Goal: Book appointment/travel/reservation

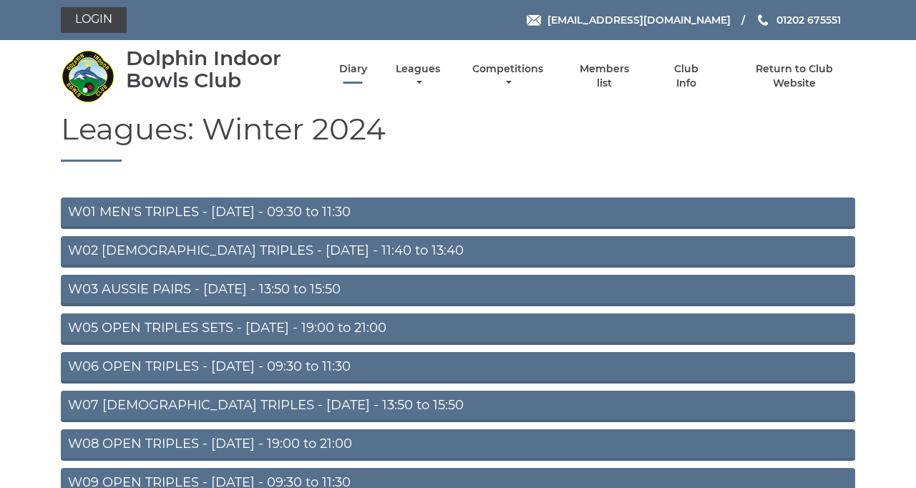
click at [367, 76] on link "Diary" at bounding box center [353, 69] width 28 height 14
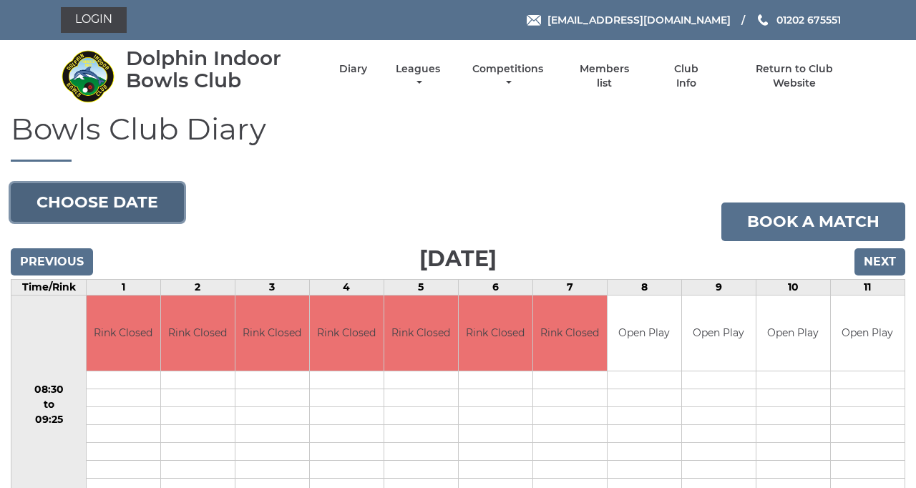
click at [163, 222] on button "Choose date" at bounding box center [97, 202] width 173 height 39
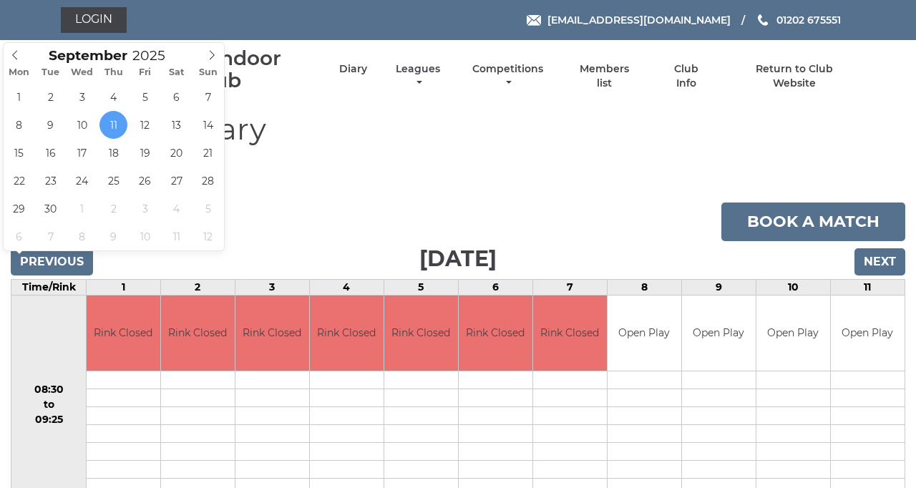
type input "2025-09-12"
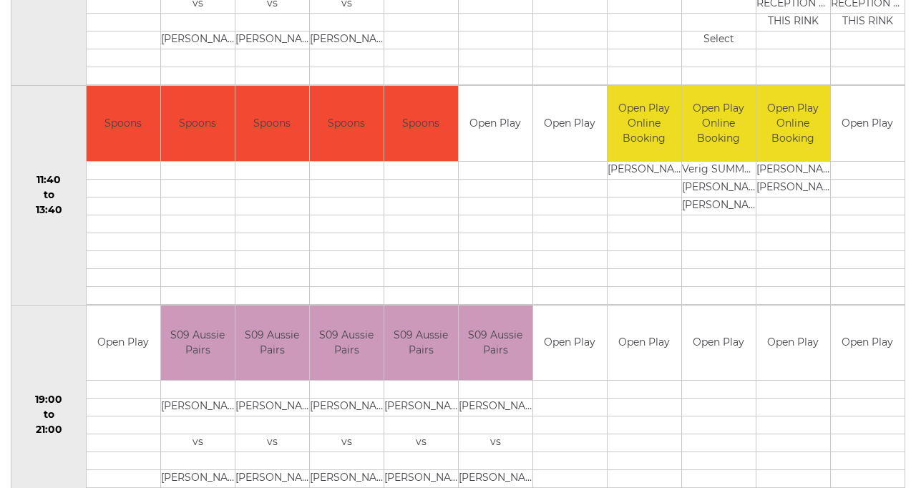
scroll to position [653, 0]
